Goal: Information Seeking & Learning: Learn about a topic

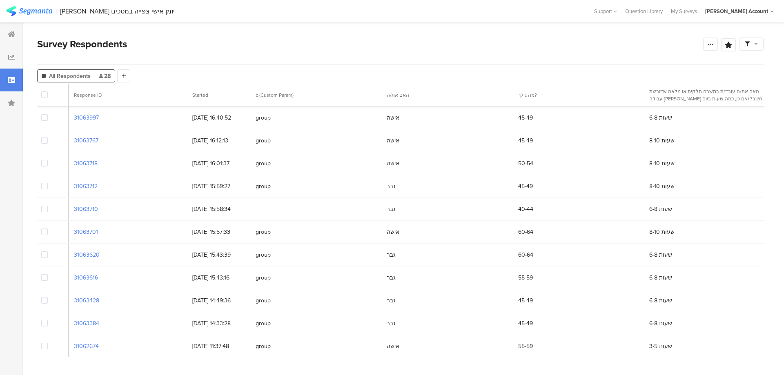
scroll to position [404, 4275]
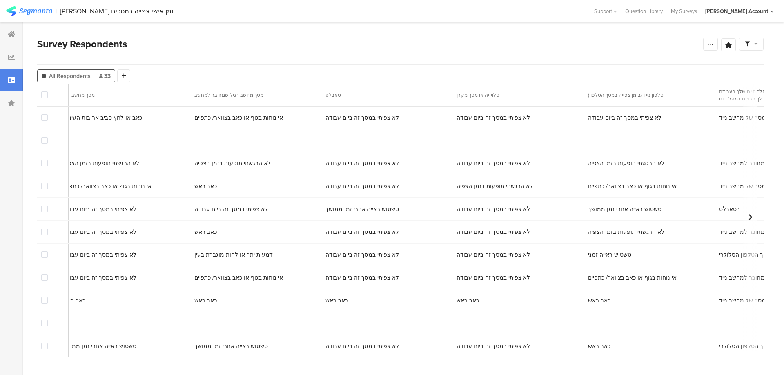
scroll to position [0, 4275]
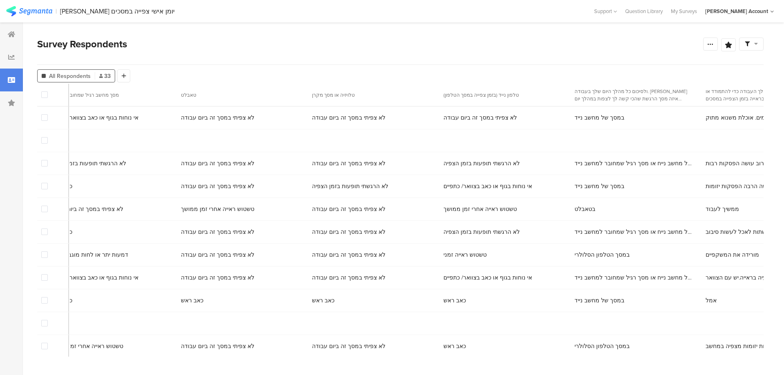
copy span "[PERSON_NAME]"
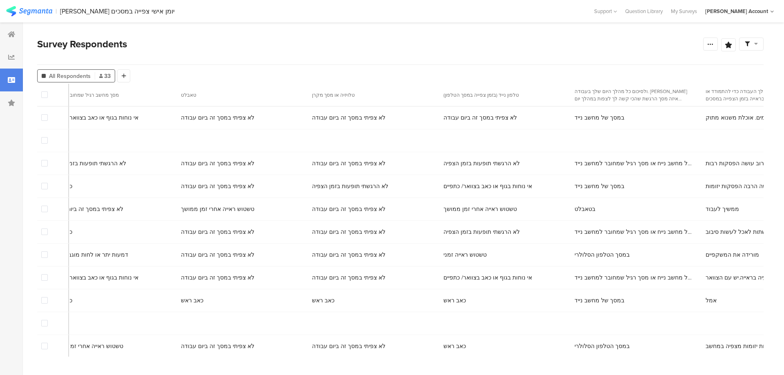
copy span "[PERSON_NAME]"
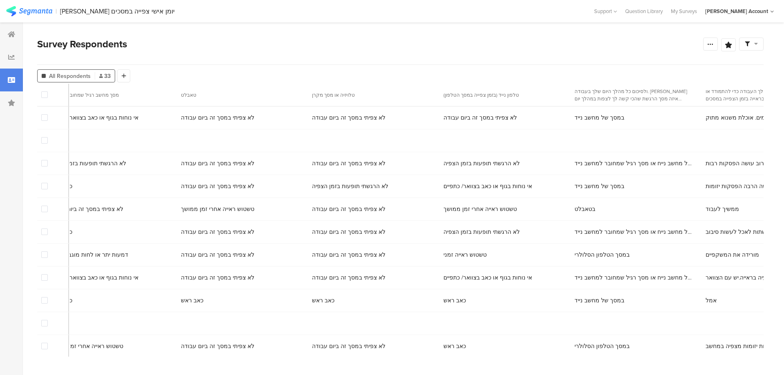
copy span "[PERSON_NAME]"
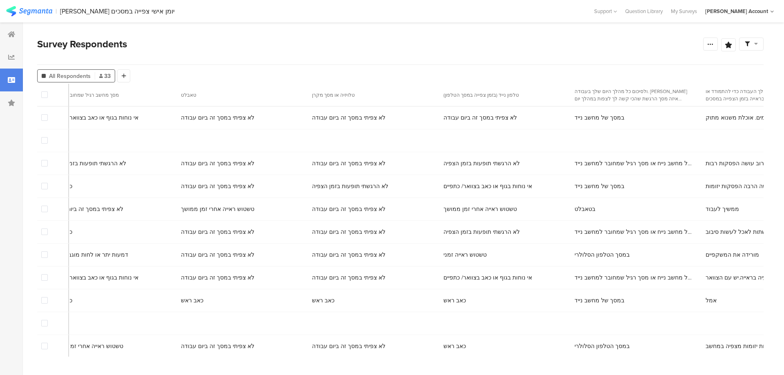
copy span "[PERSON_NAME]"
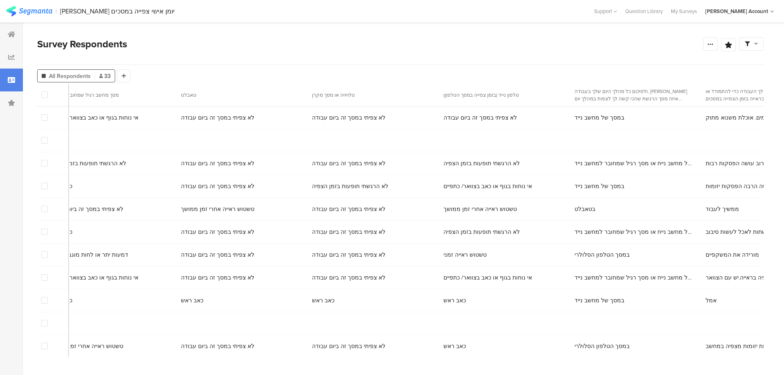
copy span "[PERSON_NAME]"
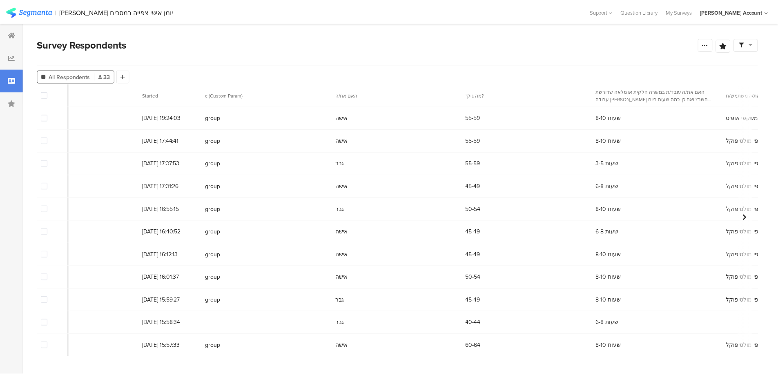
scroll to position [0, 0]
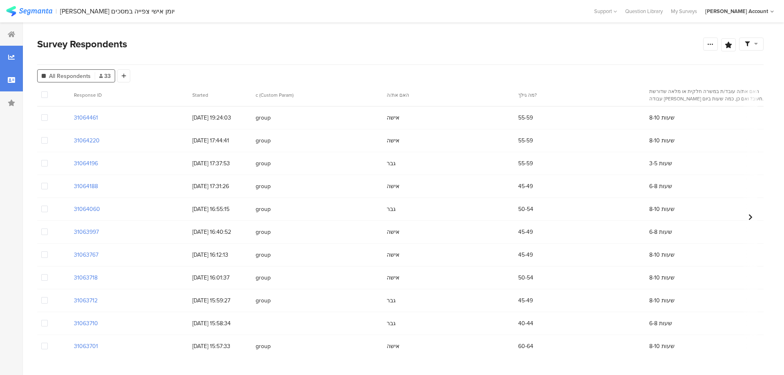
click at [11, 58] on icon at bounding box center [11, 57] width 7 height 7
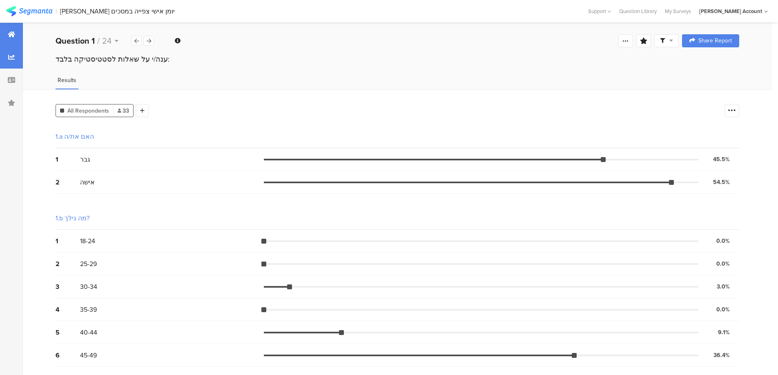
click at [11, 39] on div at bounding box center [11, 34] width 23 height 23
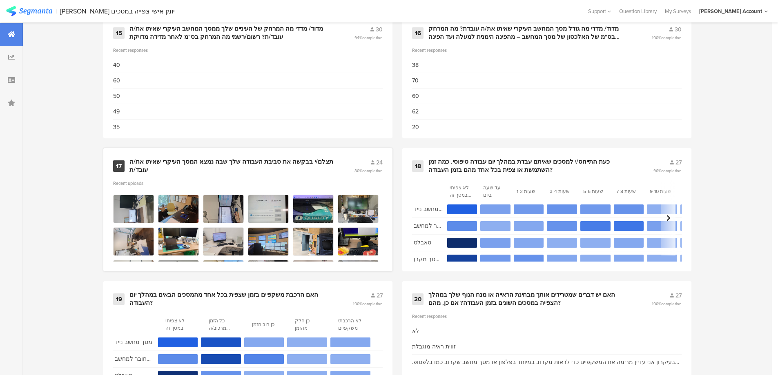
scroll to position [1307, 0]
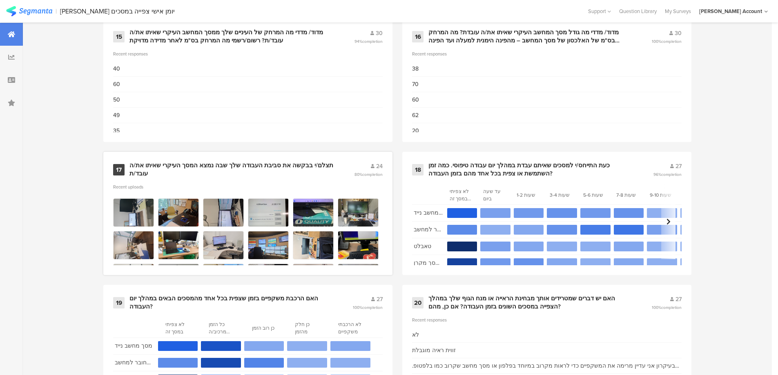
click at [199, 173] on div "תצלם/י בבקשה את סביבת העבודה שלך שבה נמצא המסך העיקרי שאיתו את/ה עובד/ת" at bounding box center [232, 170] width 205 height 16
